Goal: Check status: Check status

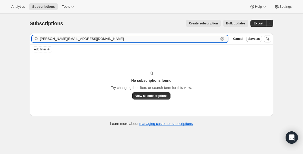
click at [173, 40] on input "[PERSON_NAME][EMAIL_ADDRESS][DOMAIN_NAME]" at bounding box center [129, 38] width 179 height 7
paste input "oikoschurchokc"
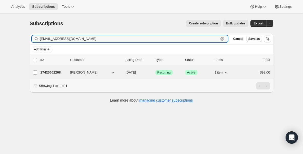
type input "[EMAIL_ADDRESS][DOMAIN_NAME]"
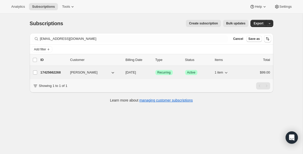
click at [59, 74] on p "17425662268" at bounding box center [54, 72] width 26 height 5
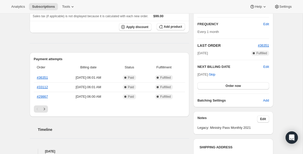
scroll to position [88, 0]
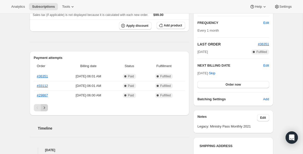
click at [45, 106] on icon "Next" at bounding box center [44, 107] width 5 height 5
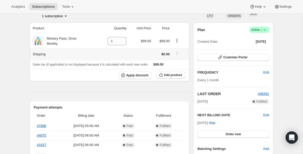
scroll to position [0, 0]
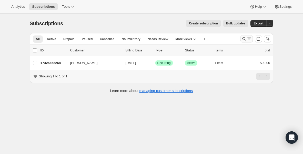
click at [242, 38] on icon "Search and filter results" at bounding box center [244, 38] width 5 height 5
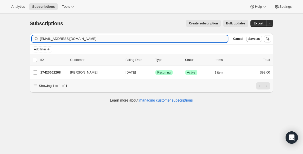
click at [86, 38] on input "[EMAIL_ADDRESS][DOMAIN_NAME]" at bounding box center [134, 38] width 188 height 7
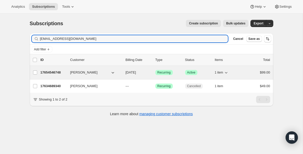
type input "[EMAIL_ADDRESS][DOMAIN_NAME]"
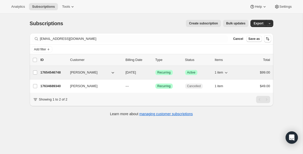
click at [53, 72] on p "17654546748" at bounding box center [54, 72] width 26 height 5
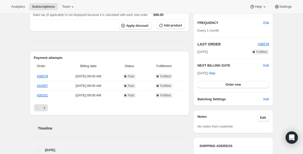
scroll to position [89, 0]
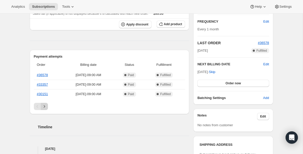
click at [46, 105] on icon "Next" at bounding box center [44, 106] width 5 height 5
click at [46, 106] on icon "Next" at bounding box center [44, 106] width 5 height 5
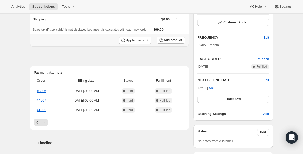
scroll to position [92, 0]
